Goal: Task Accomplishment & Management: Manage account settings

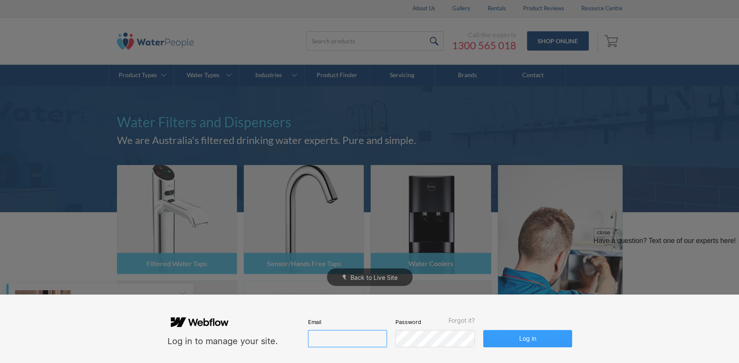
type input "[PERSON_NAME][EMAIL_ADDRESS][DOMAIN_NAME]"
click at [521, 338] on button "Log in" at bounding box center [527, 338] width 88 height 17
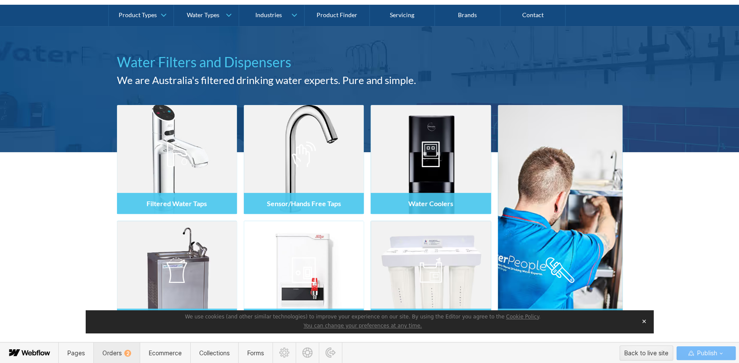
scroll to position [74, 0]
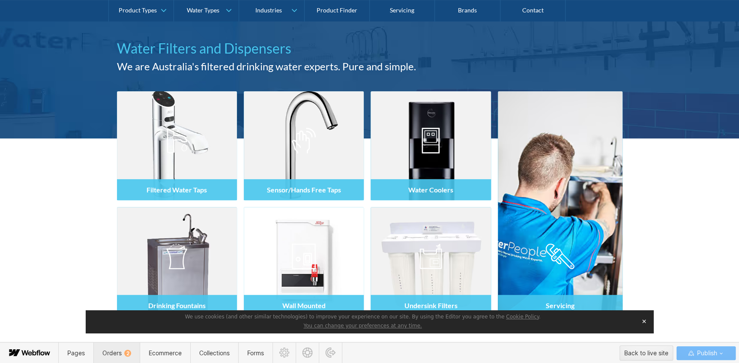
click at [116, 352] on span "Orders 2" at bounding box center [116, 352] width 29 height 7
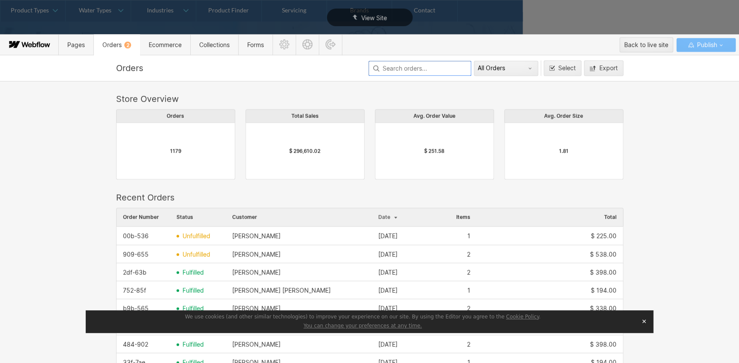
scroll to position [462, 501]
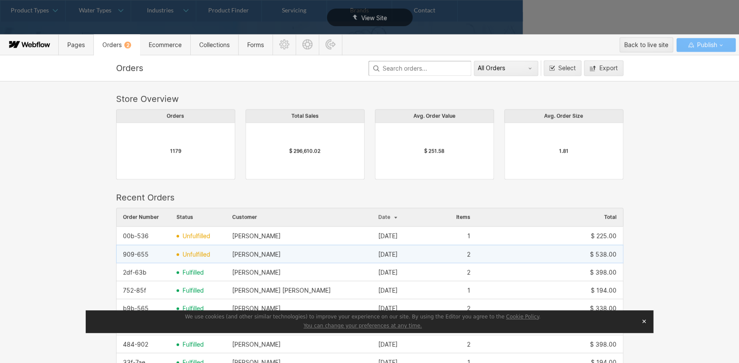
click at [201, 256] on span "unfulfilled" at bounding box center [196, 254] width 28 height 7
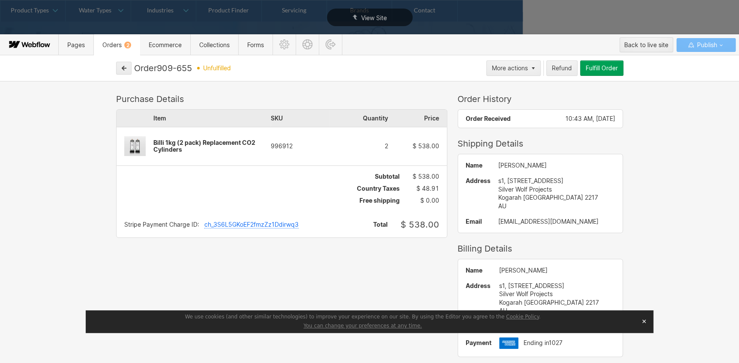
click at [119, 43] on span "Orders 2" at bounding box center [116, 44] width 29 height 7
click at [123, 66] on icon "button" at bounding box center [124, 68] width 6 height 6
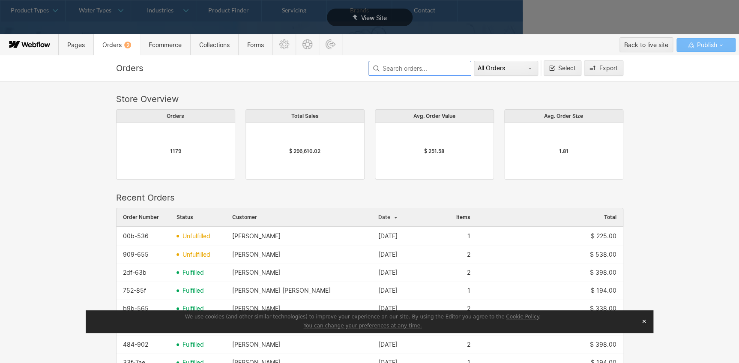
scroll to position [155, 0]
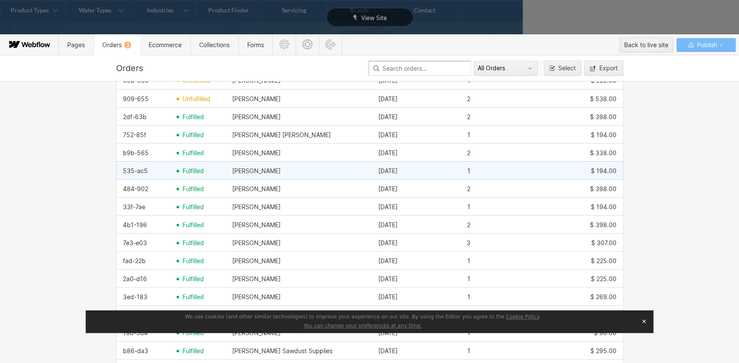
click at [127, 172] on div "535-ac5" at bounding box center [135, 170] width 25 height 7
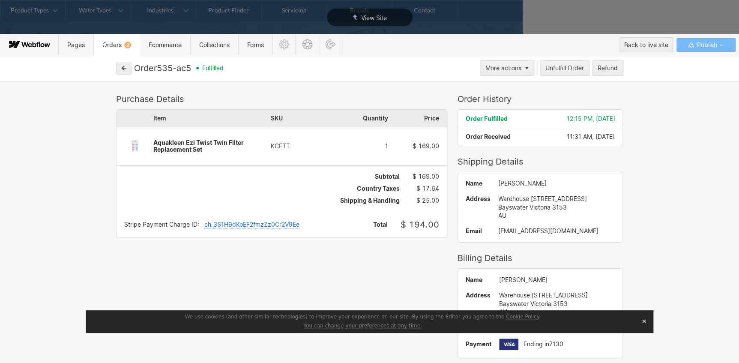
drag, startPoint x: 192, startPoint y: 66, endPoint x: 155, endPoint y: 70, distance: 37.9
click at [155, 69] on div "Order 535-ac5" at bounding box center [162, 68] width 57 height 10
click at [120, 64] on button "button" at bounding box center [123, 68] width 15 height 13
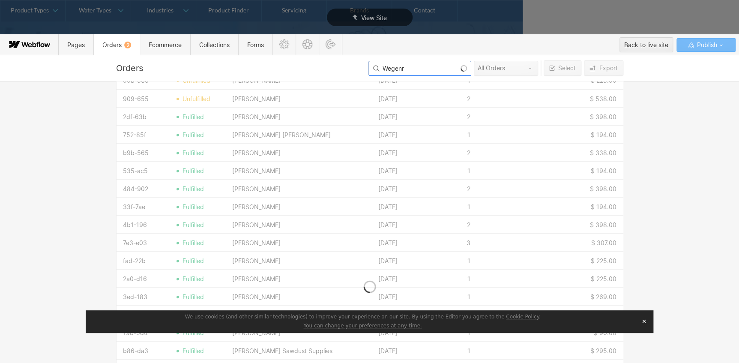
type input "Wegenr"
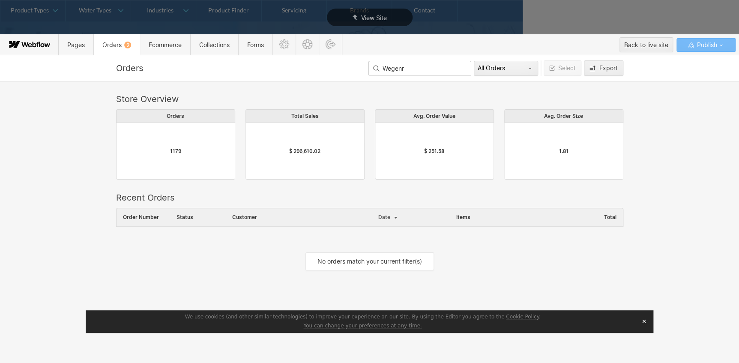
scroll to position [6, 6]
click at [150, 46] on span "Ecommerce" at bounding box center [165, 44] width 33 height 7
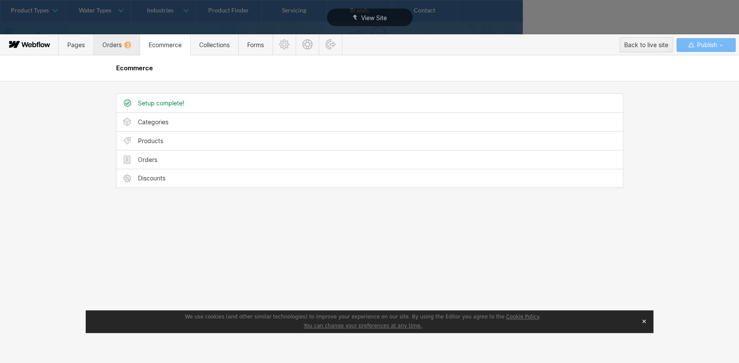
click at [119, 46] on span "Orders 2" at bounding box center [116, 44] width 29 height 7
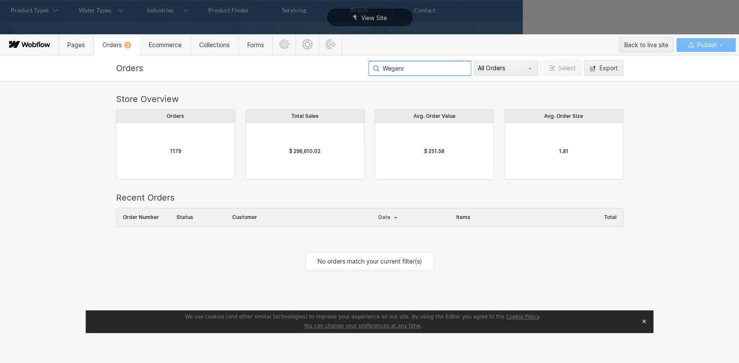
scroll to position [67, 501]
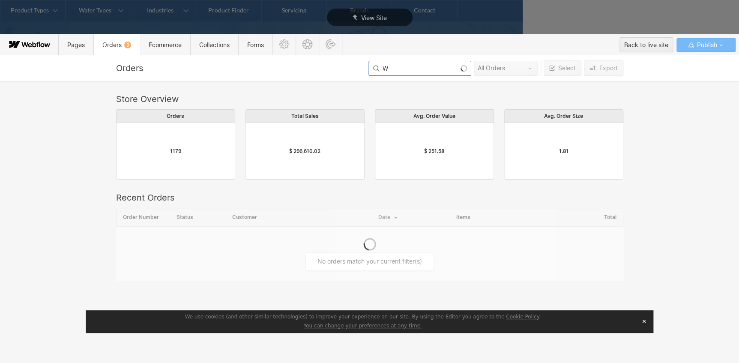
type input "W"
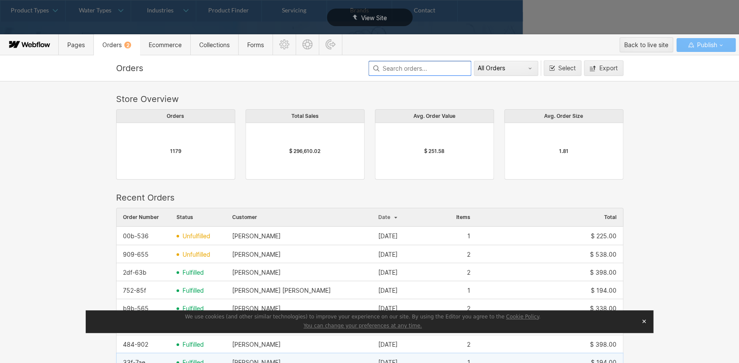
scroll to position [194, 0]
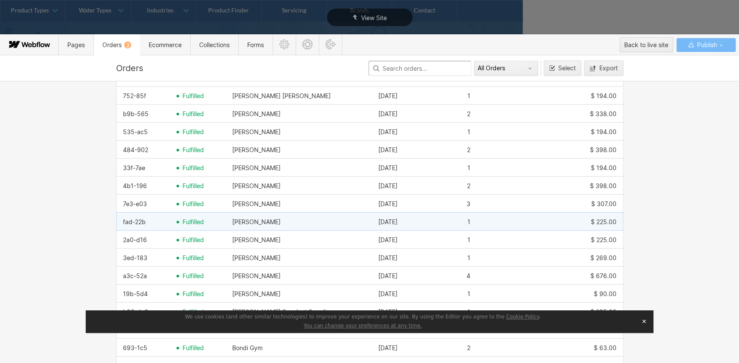
click at [182, 223] on span "fulfilled" at bounding box center [192, 221] width 21 height 7
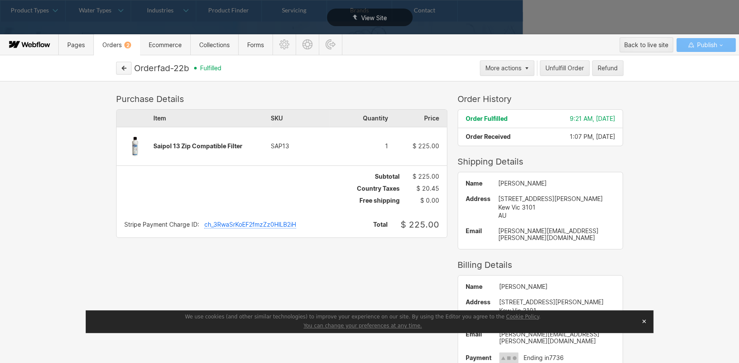
click at [125, 69] on icon "button" at bounding box center [124, 68] width 6 height 6
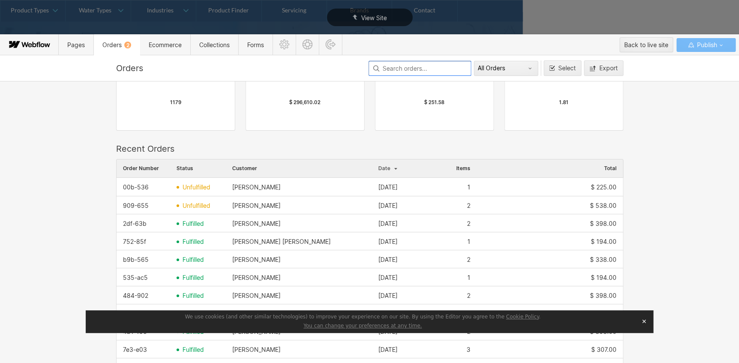
scroll to position [233, 0]
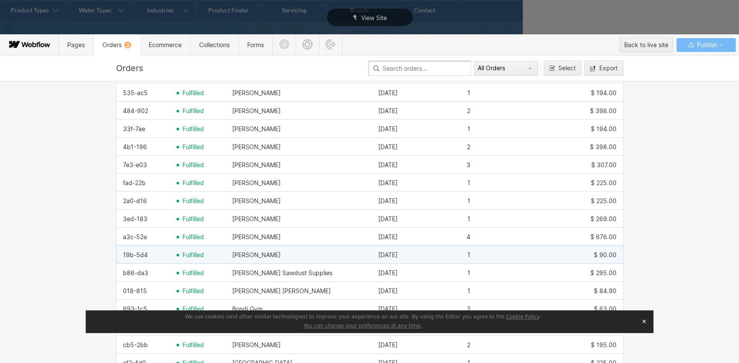
click at [188, 255] on span "fulfilled" at bounding box center [192, 254] width 21 height 7
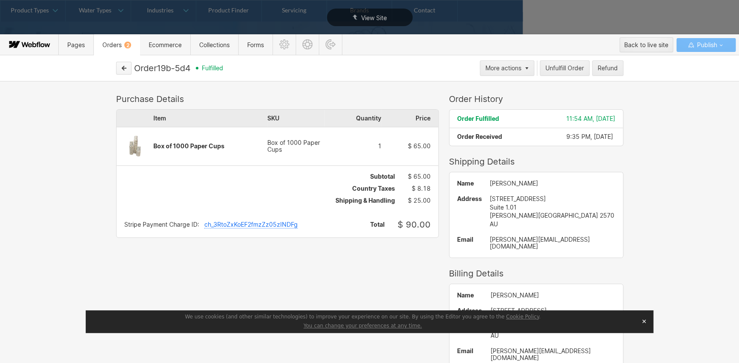
click at [122, 69] on icon "button" at bounding box center [124, 68] width 6 height 6
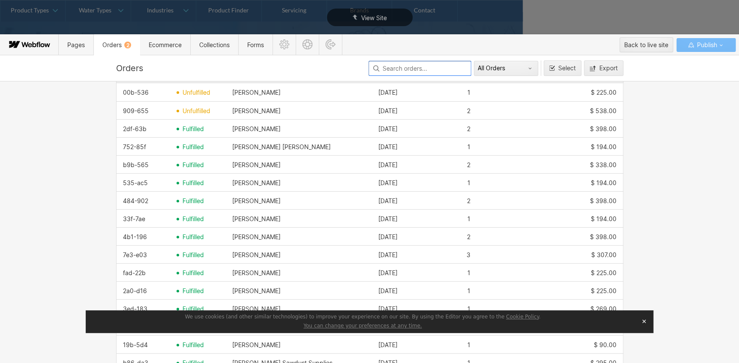
scroll to position [155, 0]
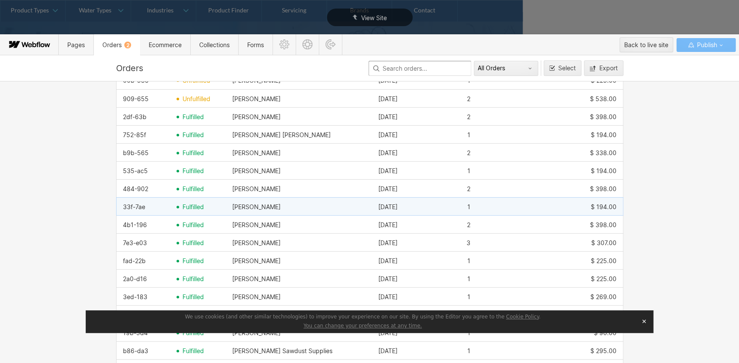
click at [185, 203] on span "fulfilled" at bounding box center [192, 206] width 21 height 7
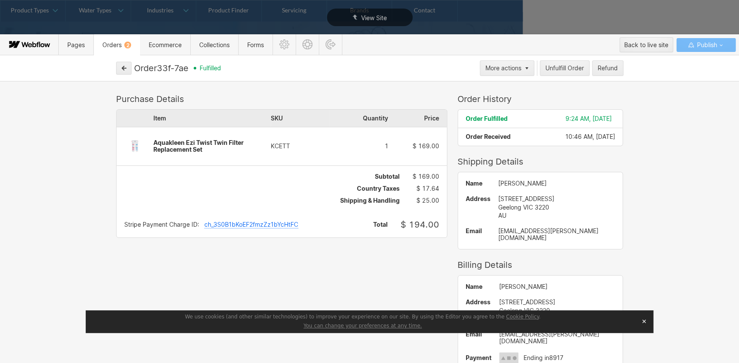
drag, startPoint x: 190, startPoint y: 67, endPoint x: 158, endPoint y: 66, distance: 31.7
click at [158, 66] on div "Order 33f-7ae" at bounding box center [161, 68] width 54 height 10
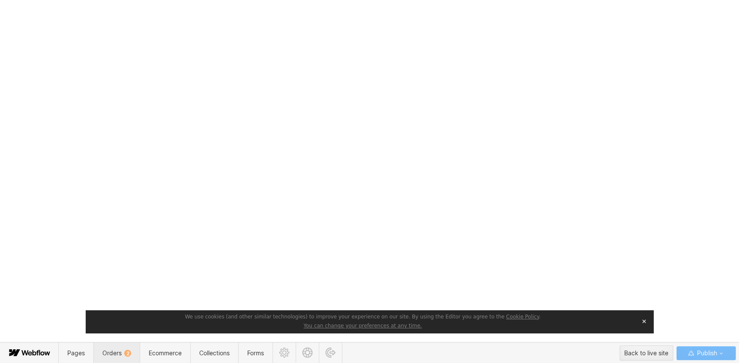
click at [116, 354] on span "Orders 2" at bounding box center [116, 352] width 29 height 7
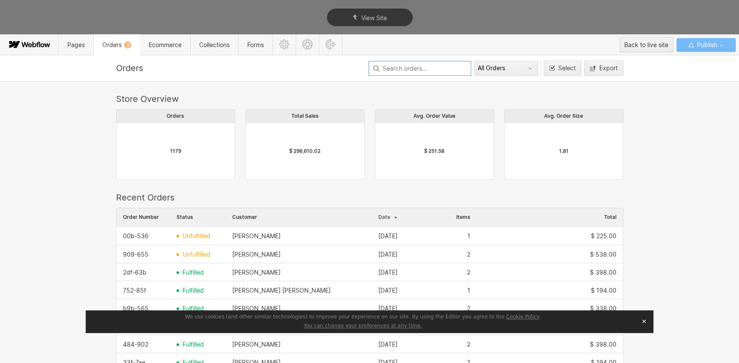
scroll to position [462, 501]
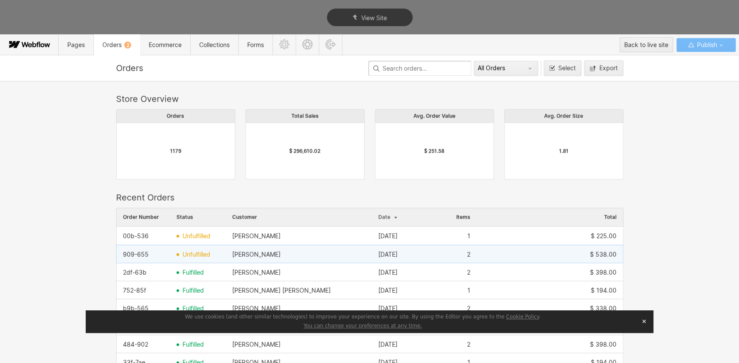
click at [144, 254] on div "909-655" at bounding box center [136, 254] width 26 height 7
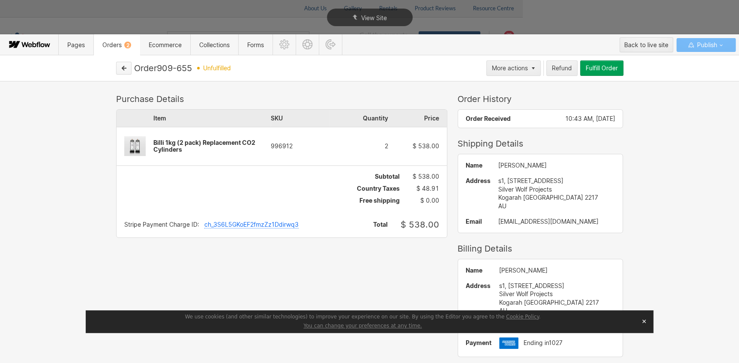
click at [121, 69] on icon "button" at bounding box center [124, 68] width 6 height 6
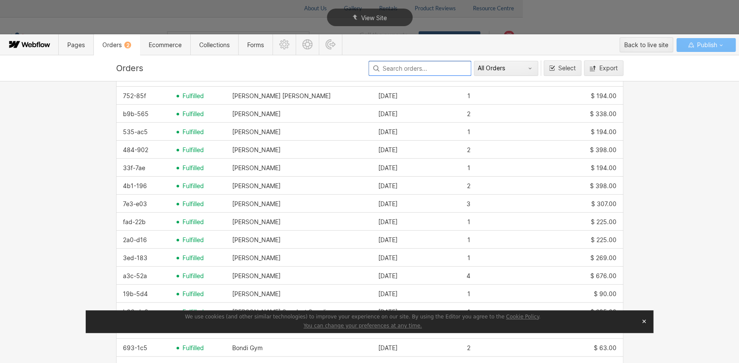
scroll to position [272, 0]
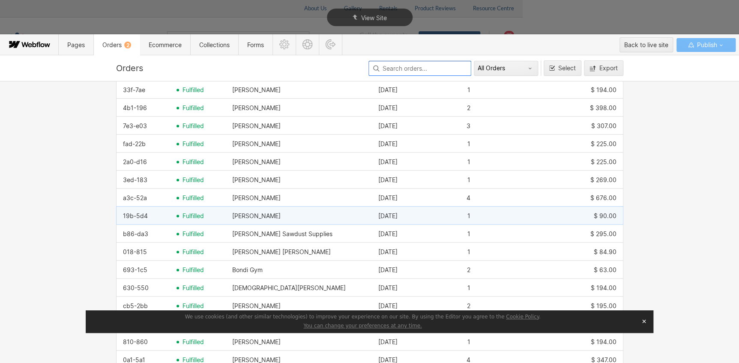
click at [199, 218] on span "fulfilled" at bounding box center [192, 215] width 21 height 7
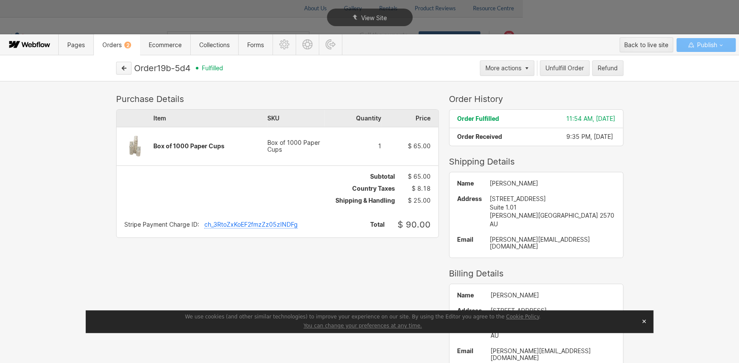
click at [122, 68] on icon "button" at bounding box center [124, 68] width 4 height 4
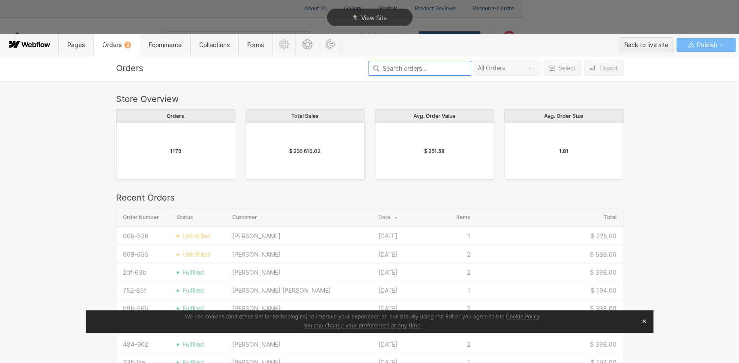
scroll to position [462, 501]
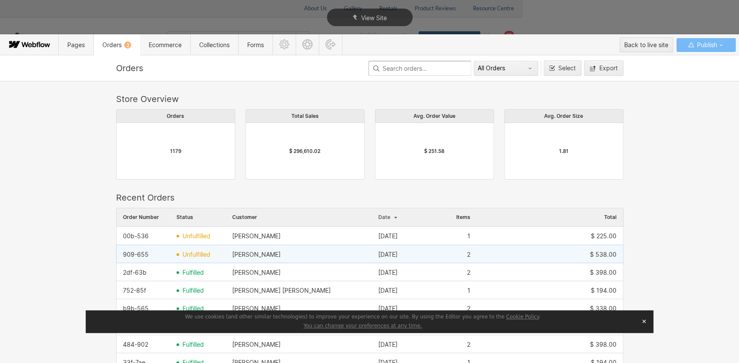
click at [183, 254] on span "unfulfilled" at bounding box center [196, 254] width 28 height 7
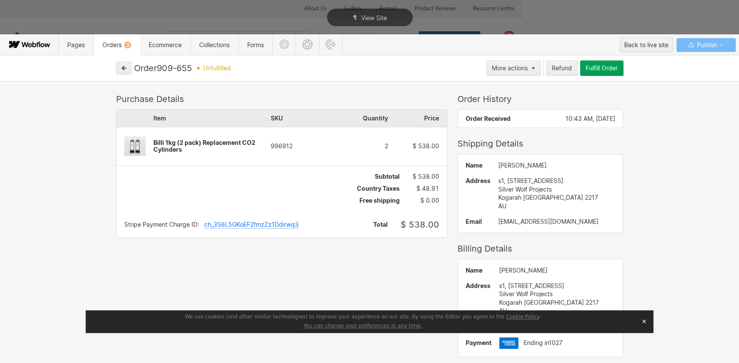
click at [705, 229] on div "Purchase Details Item SKU Quantity Price Billi 1kg (2 pack) Replacement CO2 Cyl…" at bounding box center [369, 222] width 739 height 282
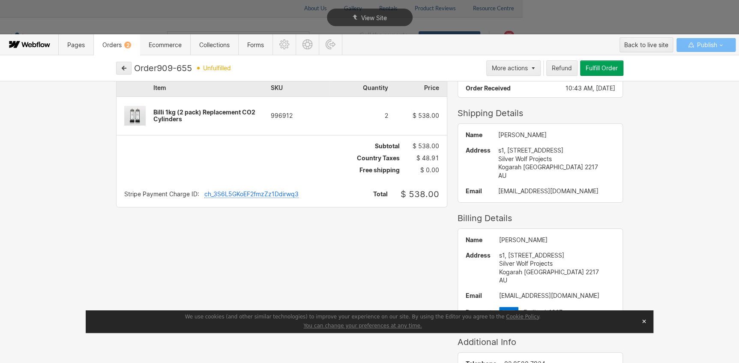
scroll to position [0, 0]
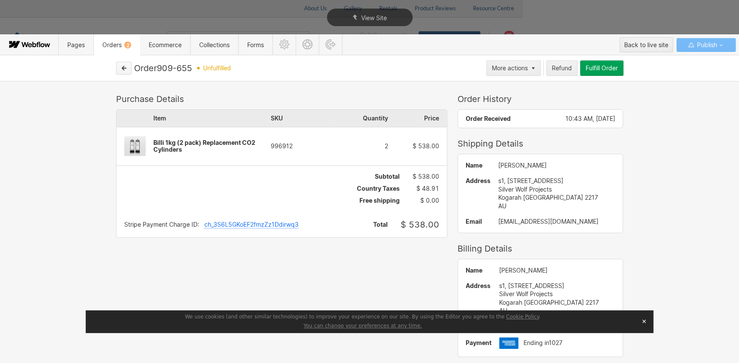
click at [123, 69] on icon "button" at bounding box center [124, 68] width 4 height 4
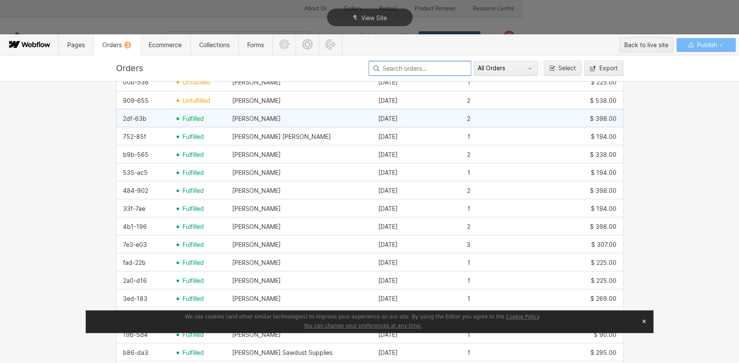
scroll to position [155, 0]
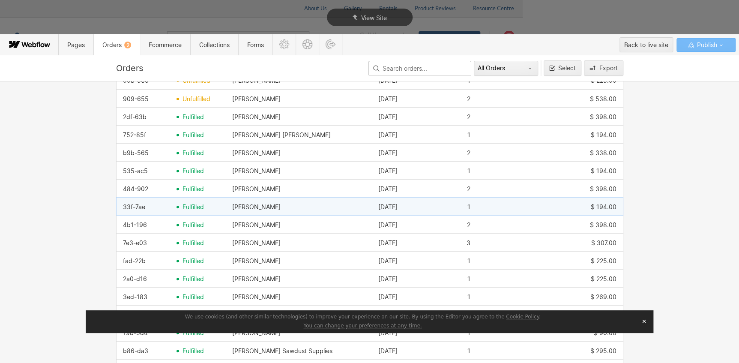
click at [174, 203] on div "fulfilled" at bounding box center [198, 207] width 56 height 14
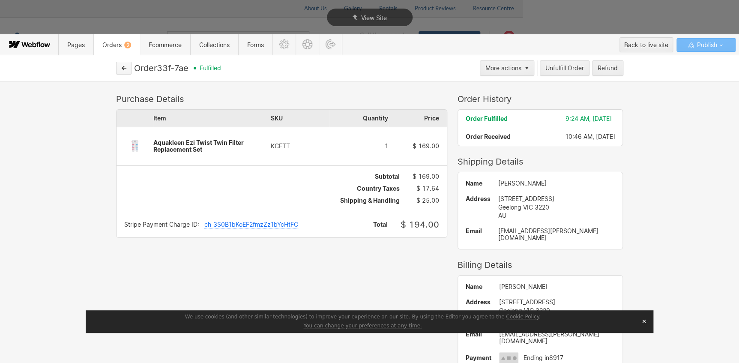
click at [126, 72] on button "button" at bounding box center [123, 68] width 15 height 13
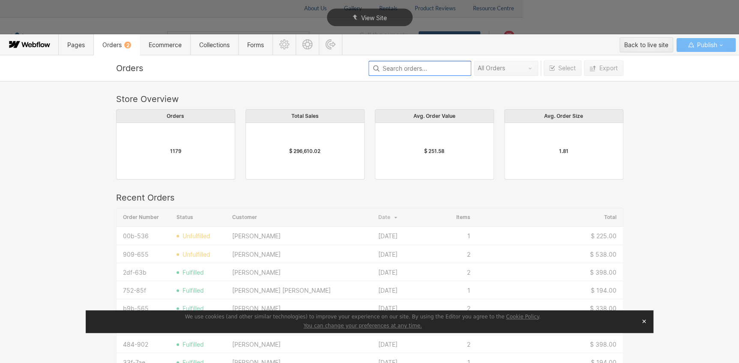
scroll to position [462, 501]
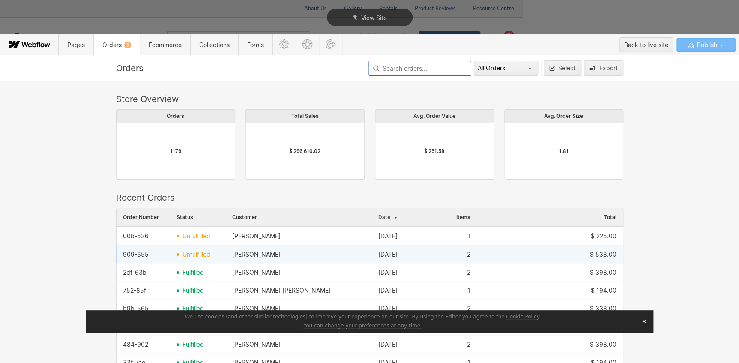
click at [196, 254] on span "unfulfilled" at bounding box center [196, 254] width 28 height 7
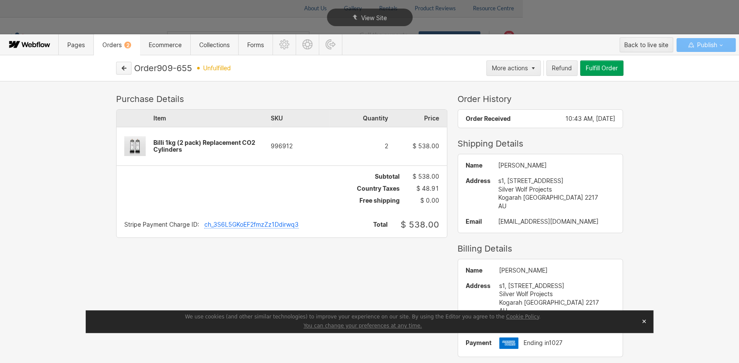
click at [125, 67] on icon "button" at bounding box center [124, 68] width 4 height 4
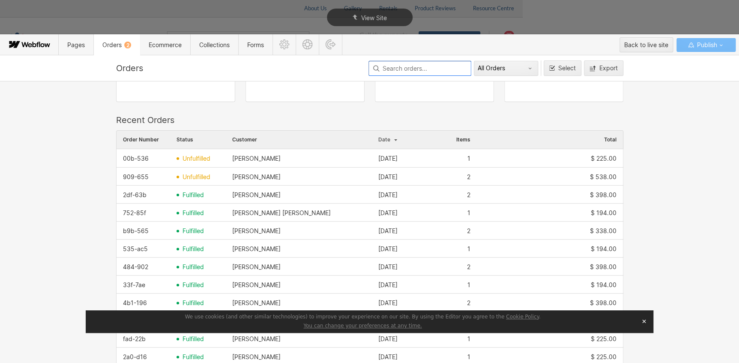
scroll to position [116, 0]
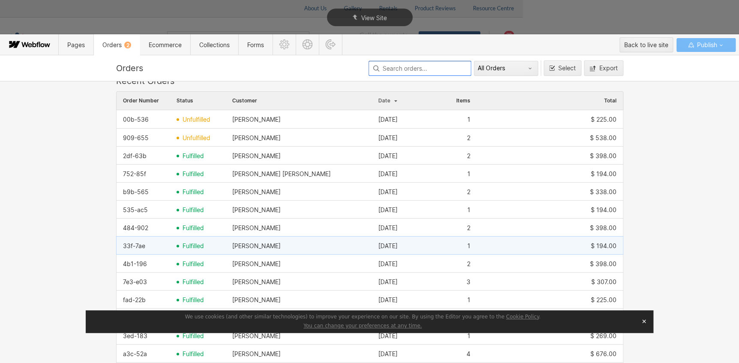
click at [182, 247] on span "fulfilled" at bounding box center [192, 245] width 21 height 7
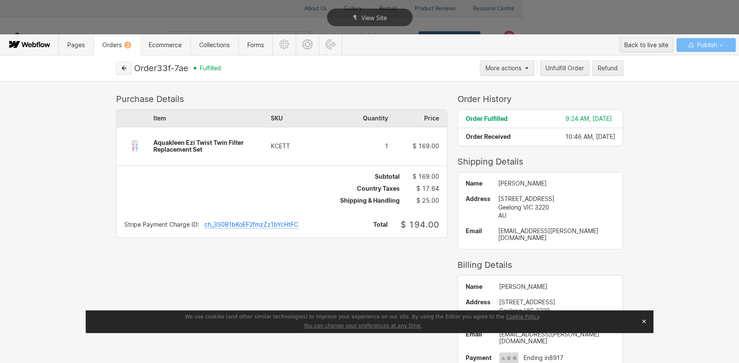
click at [122, 65] on icon "button" at bounding box center [124, 68] width 6 height 6
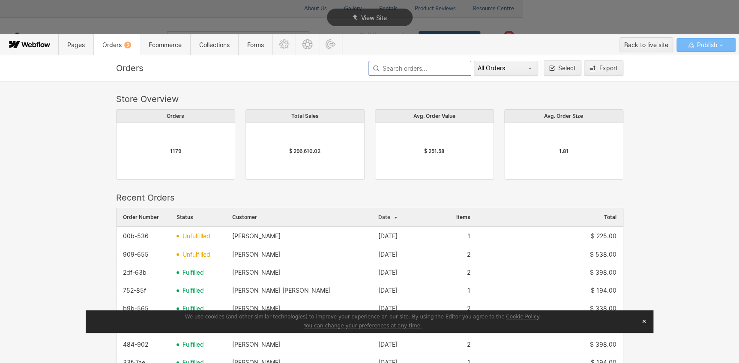
scroll to position [188, 0]
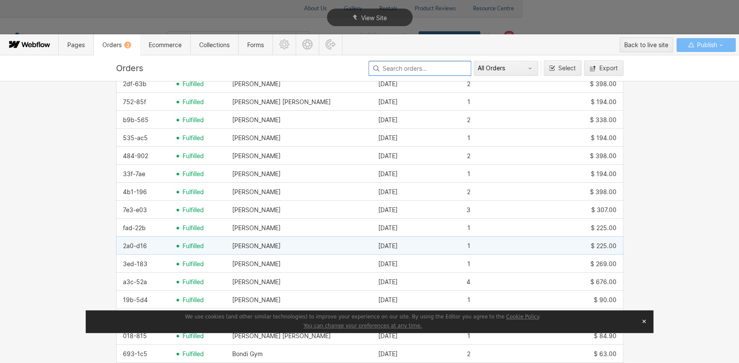
click at [188, 242] on span "fulfilled" at bounding box center [192, 245] width 21 height 7
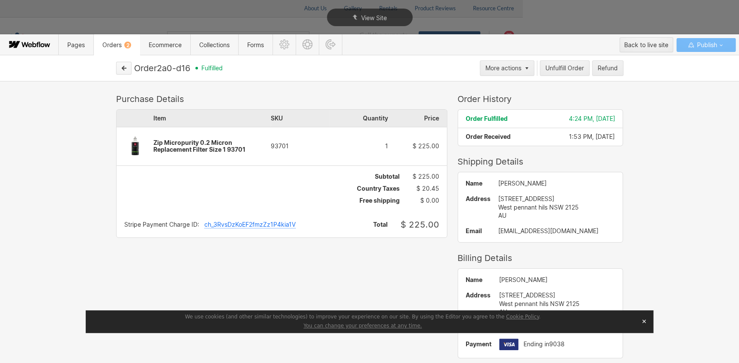
click at [125, 67] on icon "button" at bounding box center [124, 68] width 4 height 4
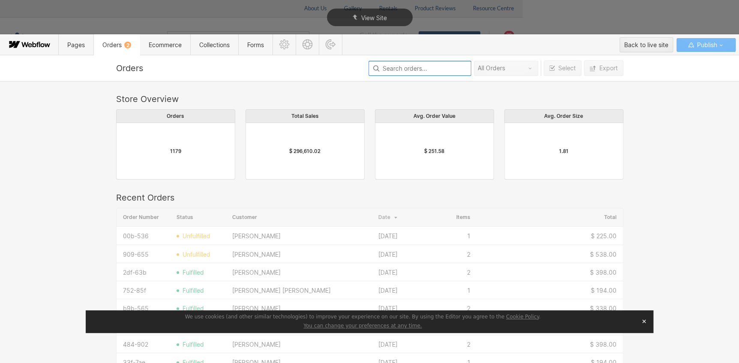
scroll to position [462, 501]
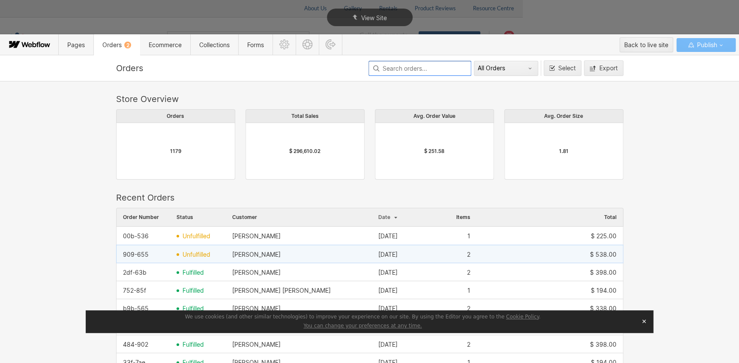
click at [188, 251] on span "unfulfilled" at bounding box center [196, 254] width 28 height 7
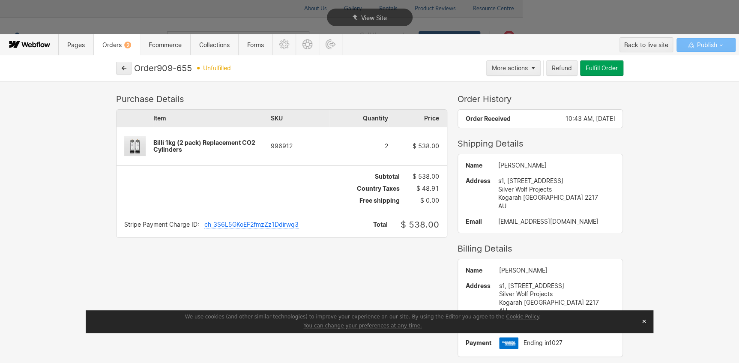
click at [596, 65] on div "Fulfill Order" at bounding box center [601, 68] width 32 height 7
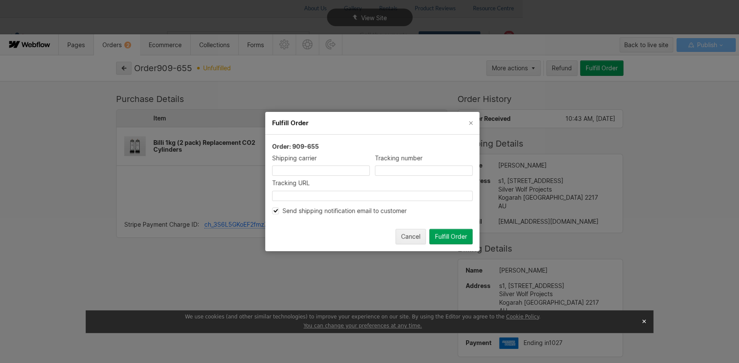
click at [447, 234] on div "Fulfill Order" at bounding box center [451, 236] width 32 height 7
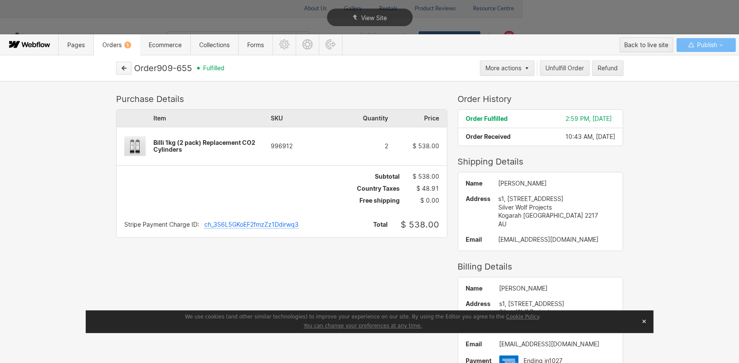
click at [125, 69] on icon "button" at bounding box center [124, 68] width 6 height 6
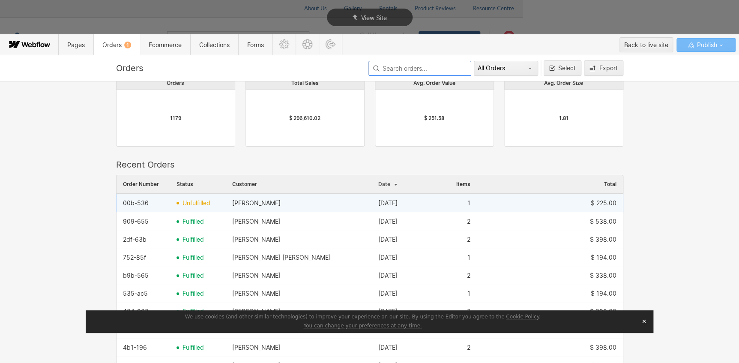
scroll to position [77, 0]
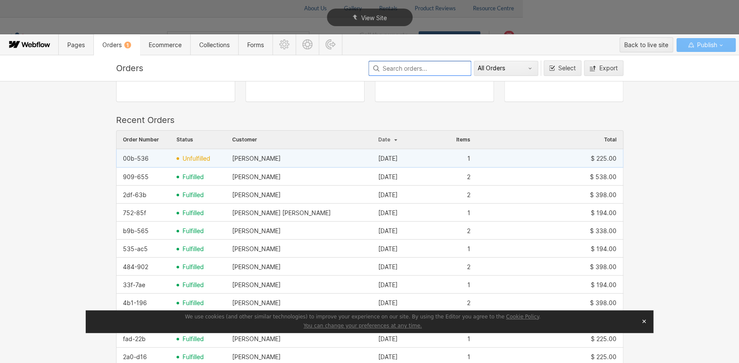
click at [182, 157] on span "unfulfilled" at bounding box center [196, 158] width 28 height 7
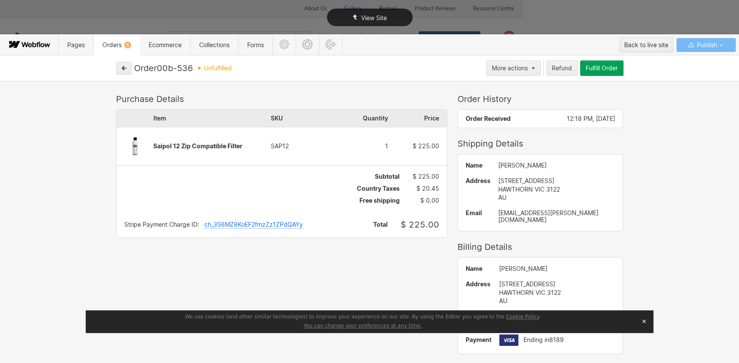
click at [560, 17] on div "View Site" at bounding box center [369, 17] width 739 height 35
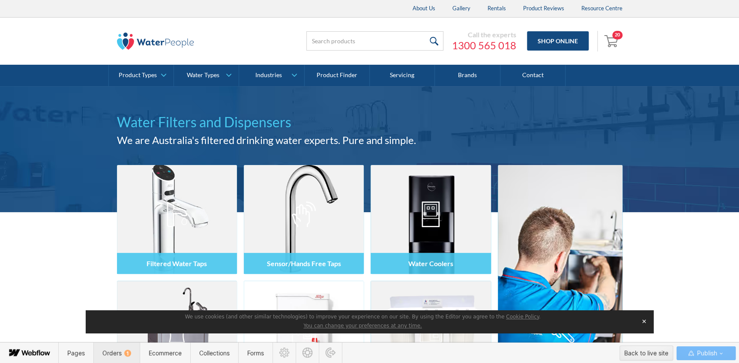
click at [117, 356] on span "Orders 1" at bounding box center [116, 352] width 46 height 21
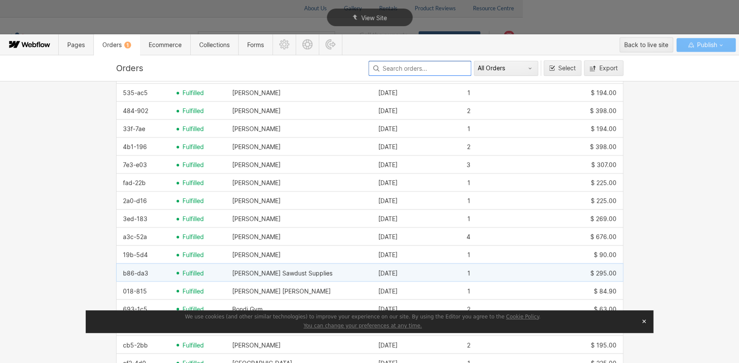
scroll to position [311, 0]
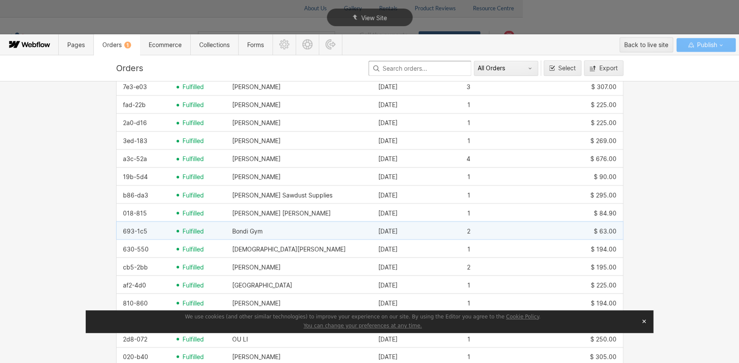
click at [184, 229] on span "fulfilled" at bounding box center [192, 230] width 21 height 7
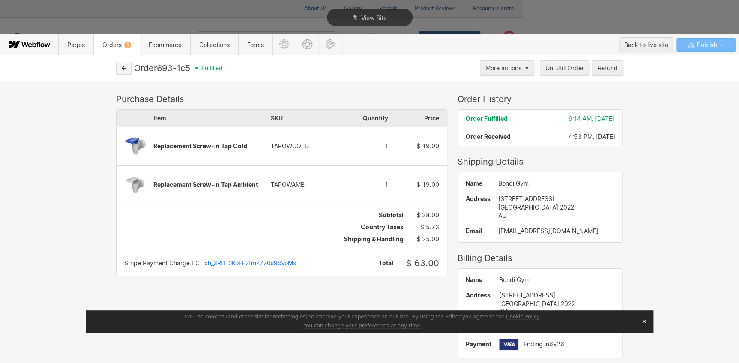
click at [122, 68] on icon "button" at bounding box center [124, 68] width 4 height 4
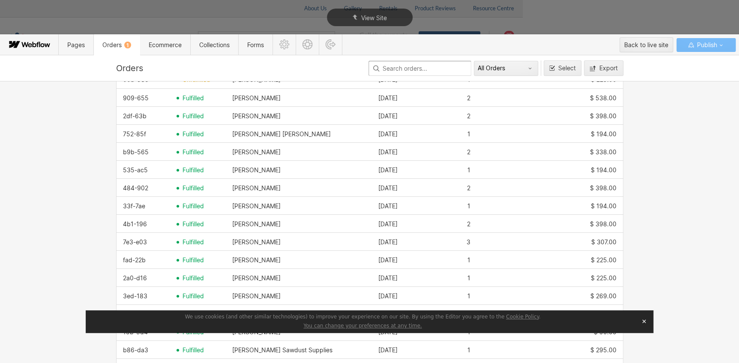
scroll to position [39, 0]
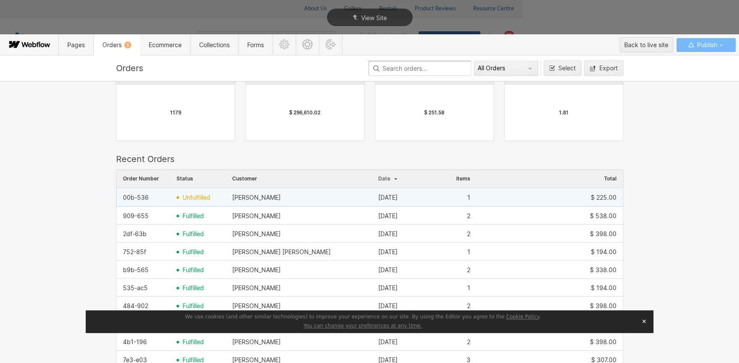
click at [279, 197] on div "[PERSON_NAME]" at bounding box center [299, 198] width 146 height 14
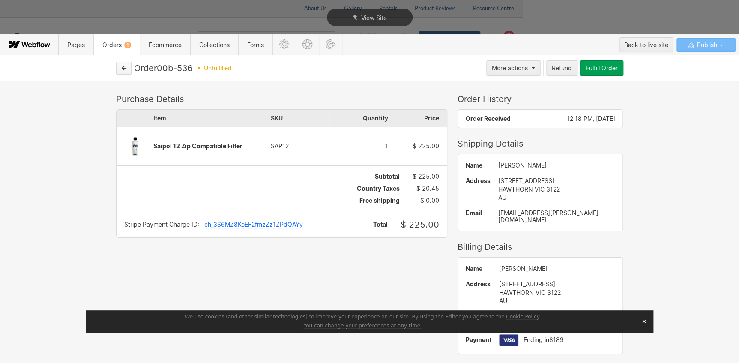
click at [125, 70] on icon "button" at bounding box center [124, 68] width 6 height 6
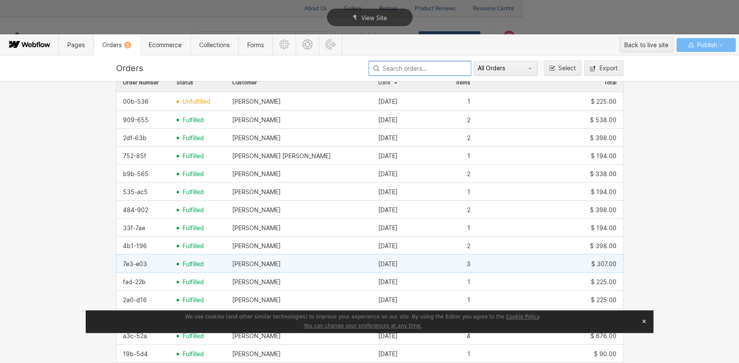
scroll to position [179, 0]
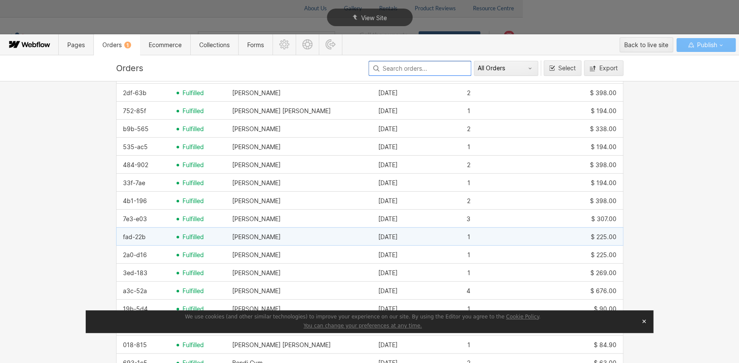
click at [194, 238] on span "fulfilled" at bounding box center [192, 236] width 21 height 7
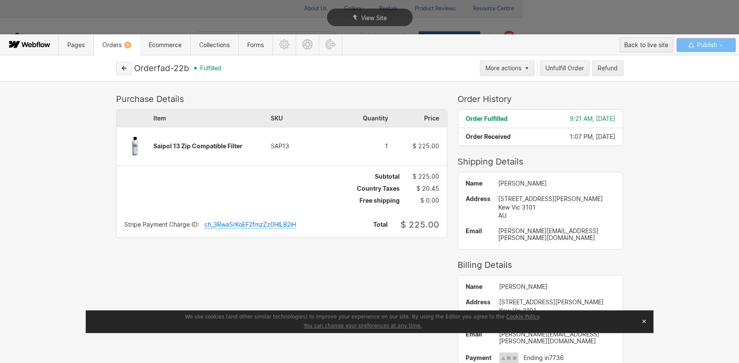
click at [128, 71] on button "button" at bounding box center [123, 68] width 15 height 13
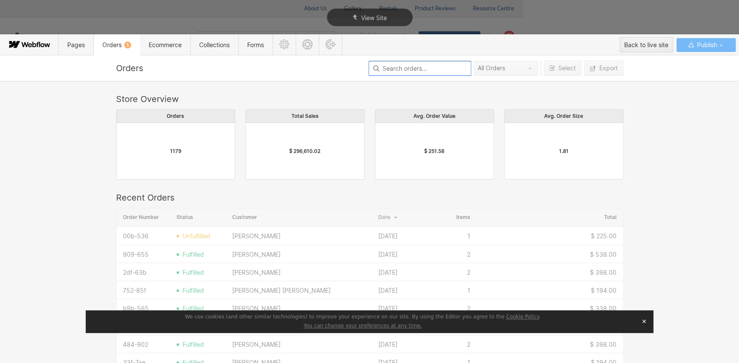
scroll to position [462, 501]
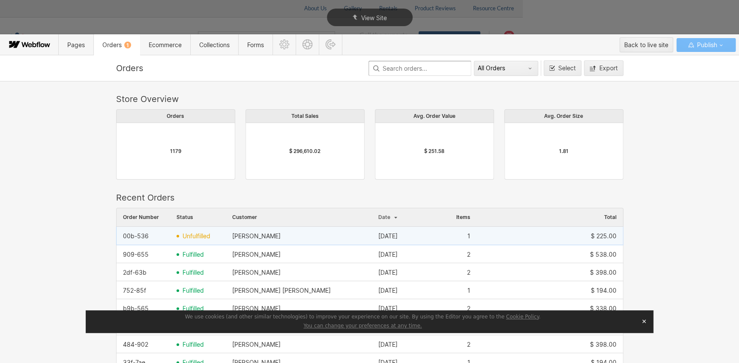
click at [185, 238] on span "unfulfilled" at bounding box center [196, 235] width 28 height 7
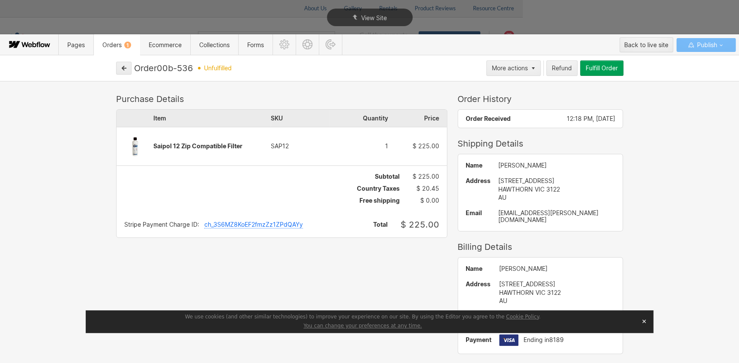
click at [602, 73] on button "Fulfill Order" at bounding box center [601, 67] width 43 height 15
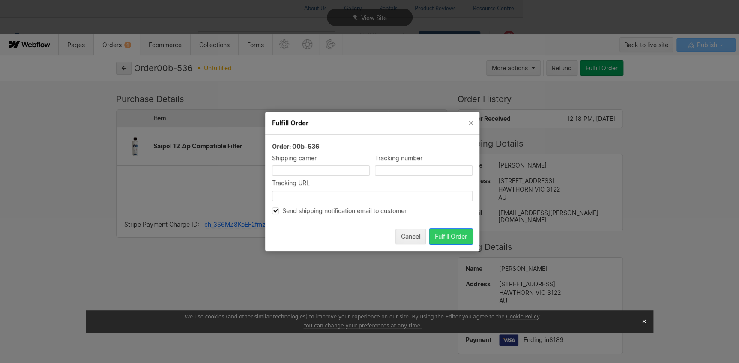
click at [451, 235] on div "Fulfill Order" at bounding box center [451, 236] width 32 height 7
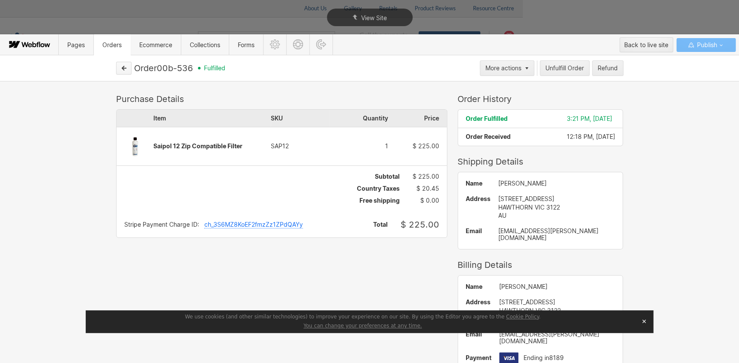
click at [121, 72] on button "button" at bounding box center [123, 68] width 15 height 13
